Goal: Task Accomplishment & Management: Manage account settings

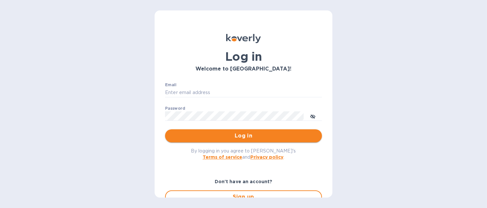
type input "[EMAIL_ADDRESS][DOMAIN_NAME]"
click at [233, 138] on span "Log in" at bounding box center [243, 136] width 147 height 8
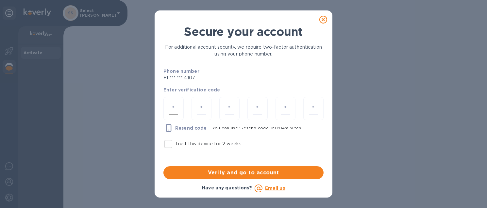
click at [178, 108] on div at bounding box center [174, 108] width 20 height 23
type input "4"
type input "3"
type input "2"
type input "0"
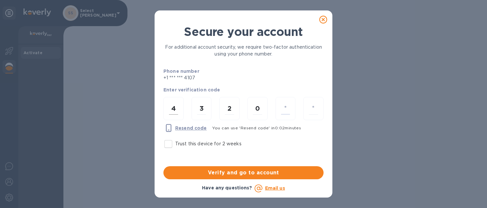
type input "2"
type input "5"
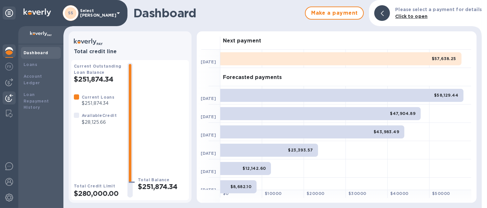
click at [10, 98] on img at bounding box center [9, 98] width 8 height 8
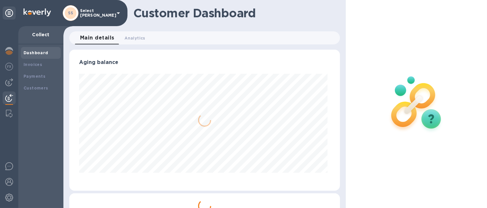
scroll to position [141, 268]
click at [37, 75] on b "Payments" at bounding box center [35, 76] width 22 height 5
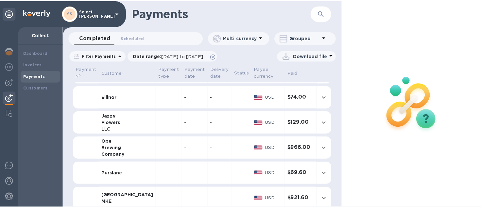
scroll to position [572, 0]
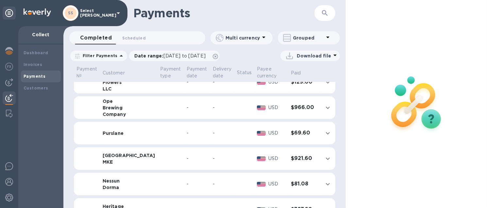
click at [214, 154] on td "-" at bounding box center [222, 159] width 24 height 23
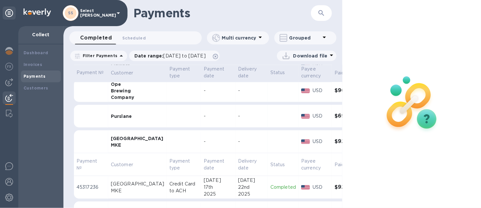
scroll to position [613, 0]
